Goal: Information Seeking & Learning: Learn about a topic

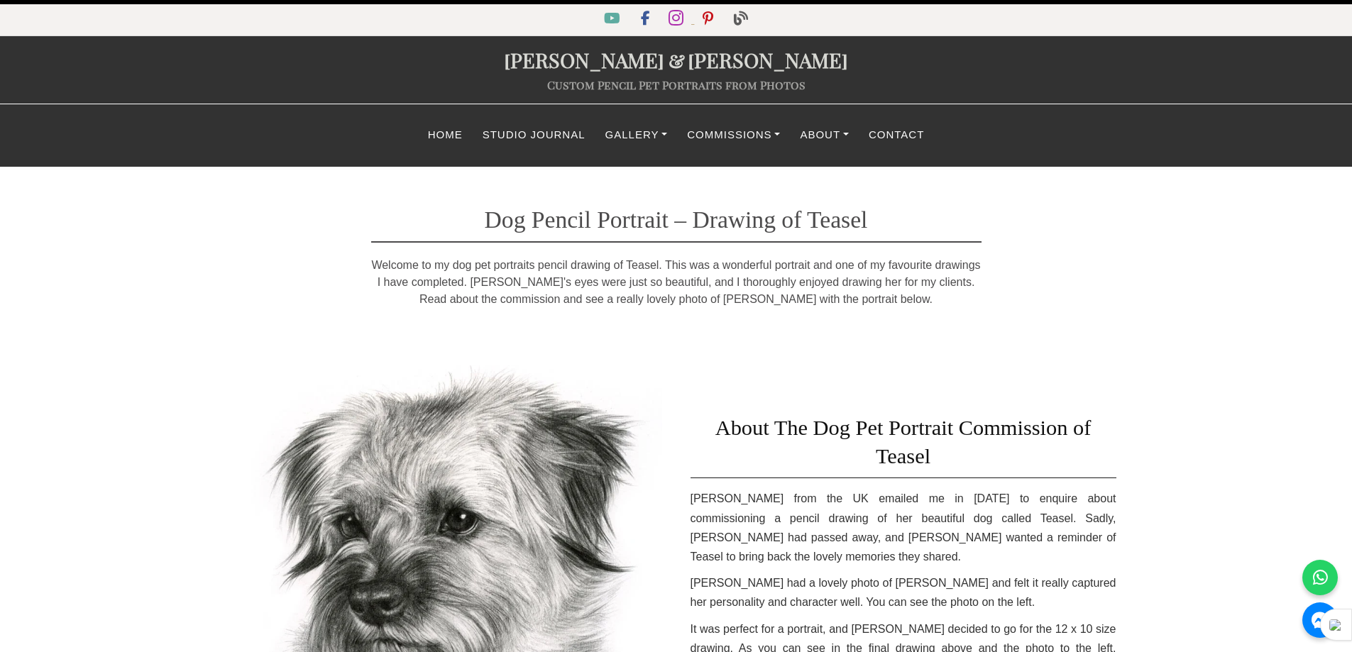
click at [678, 15] on icon "Instagram" at bounding box center [677, 18] width 16 height 17
click at [745, 124] on link "Commissions" at bounding box center [733, 135] width 113 height 28
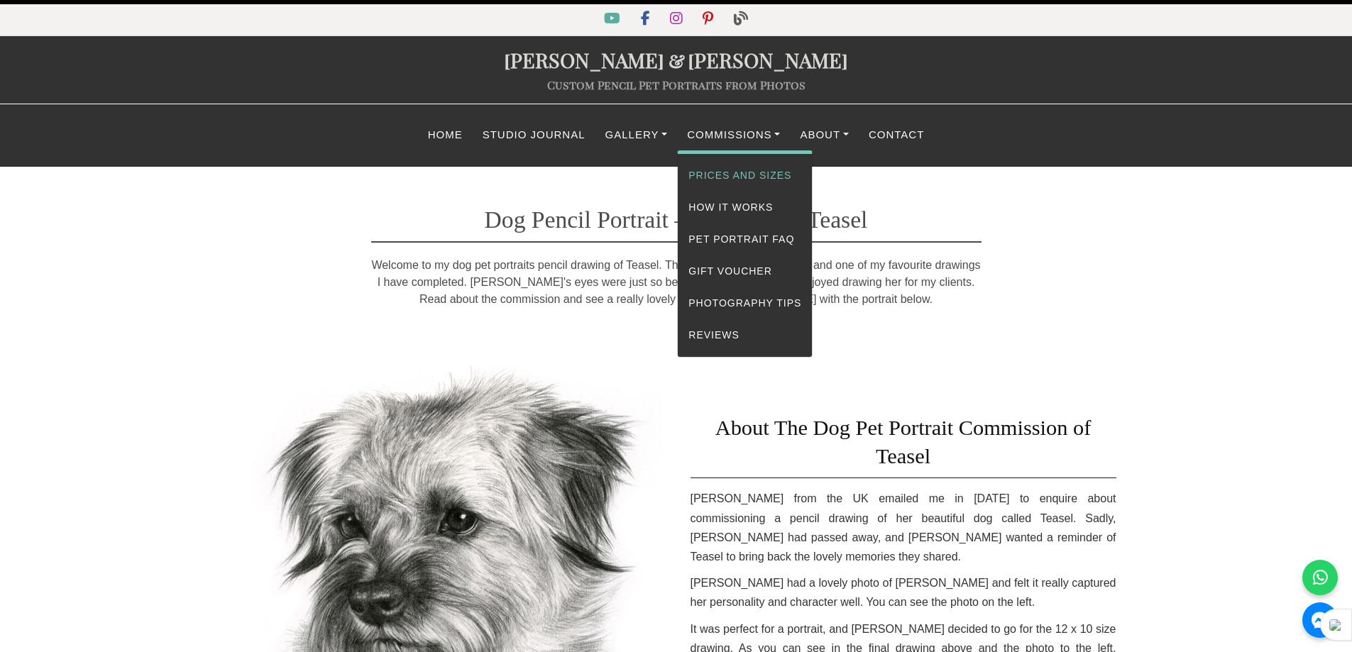
click at [758, 172] on link "Prices and Sizes" at bounding box center [745, 176] width 134 height 32
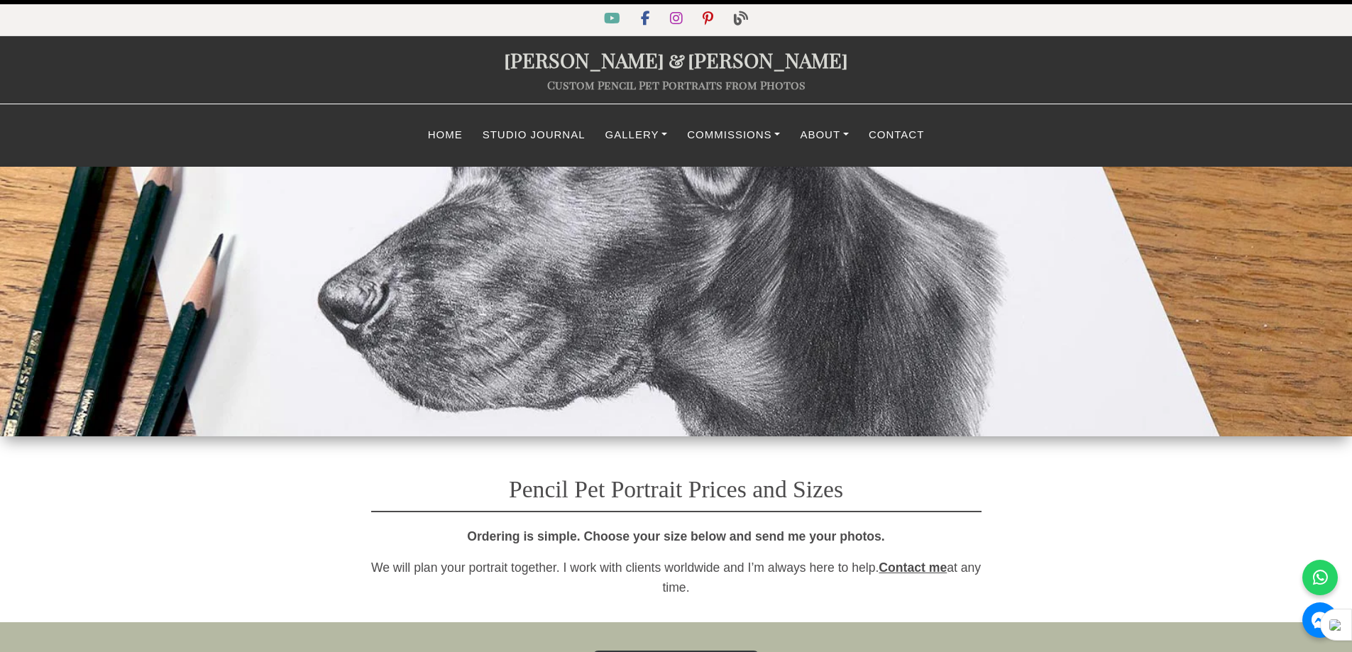
select select "GBP"
click at [634, 133] on link "Gallery" at bounding box center [637, 135] width 82 height 28
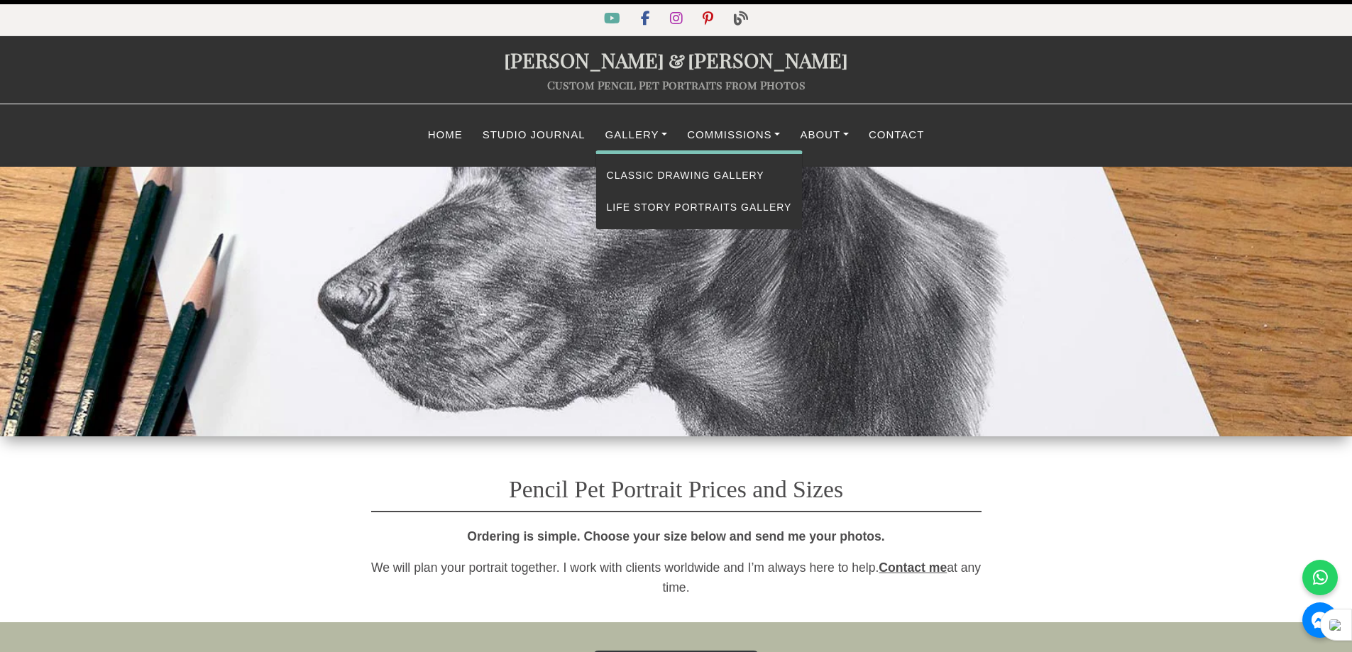
click at [965, 122] on div "Home Studio Journal Gallery Classic Drawing Gallery Life Story Portraits Galler…" at bounding box center [677, 135] width 788 height 28
